Goal: Check status: Check status

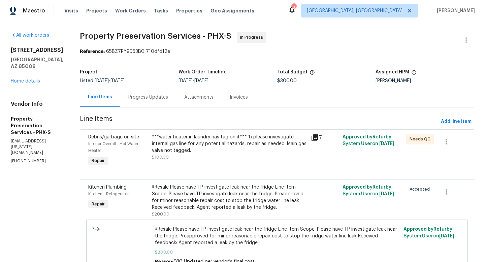
click at [316, 135] on icon at bounding box center [314, 137] width 7 height 7
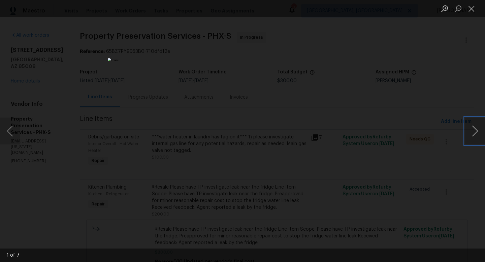
click at [471, 128] on button "Next image" at bounding box center [475, 131] width 20 height 27
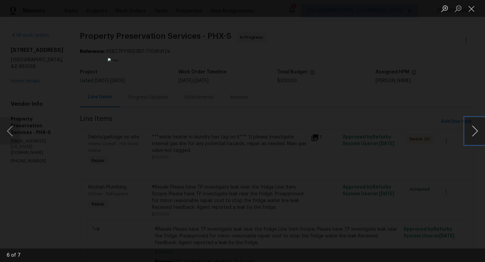
click at [471, 128] on button "Next image" at bounding box center [475, 131] width 20 height 27
click at [469, 7] on button "Close lightbox" at bounding box center [471, 9] width 13 height 12
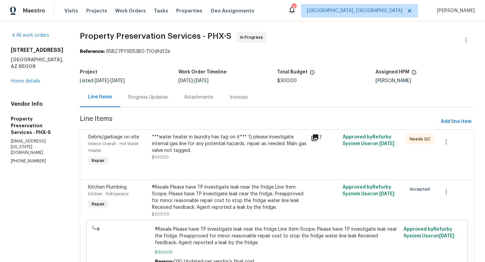
click at [145, 98] on div "Progress Updates" at bounding box center [148, 97] width 40 height 7
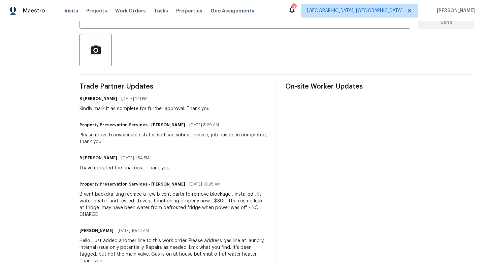
scroll to position [125, 0]
